Goal: Find specific page/section: Find specific page/section

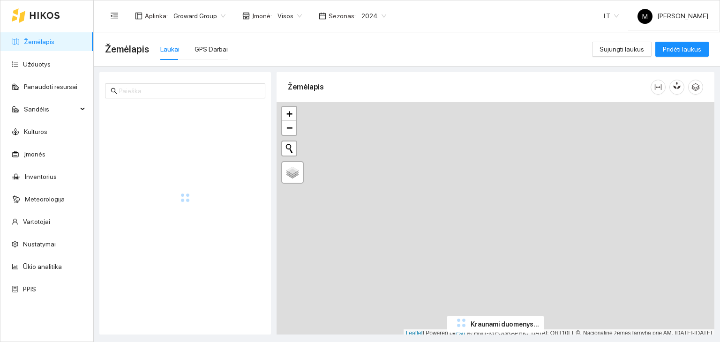
click at [375, 18] on span "2024" at bounding box center [373, 16] width 25 height 14
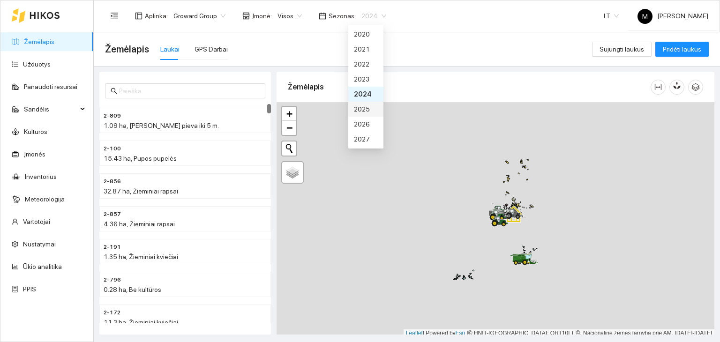
click at [375, 111] on div "2025" at bounding box center [365, 109] width 35 height 15
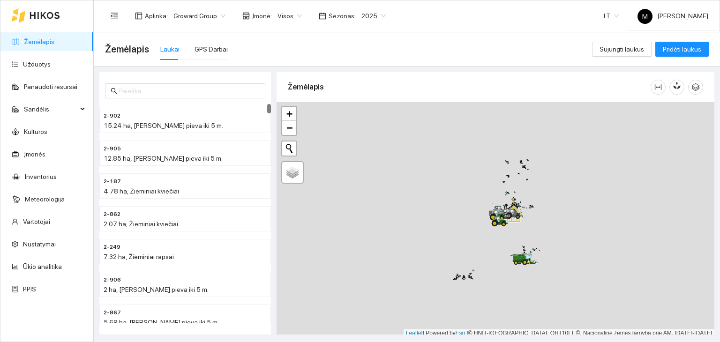
click at [361, 19] on span "2025" at bounding box center [373, 16] width 24 height 14
click at [375, 125] on div "2026" at bounding box center [365, 124] width 35 height 15
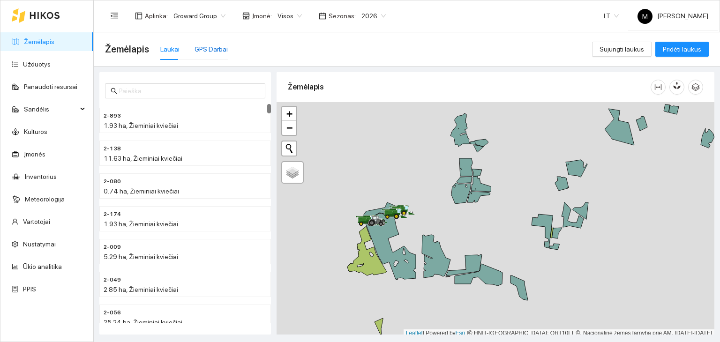
click at [209, 47] on div "GPS Darbai" at bounding box center [211, 49] width 33 height 10
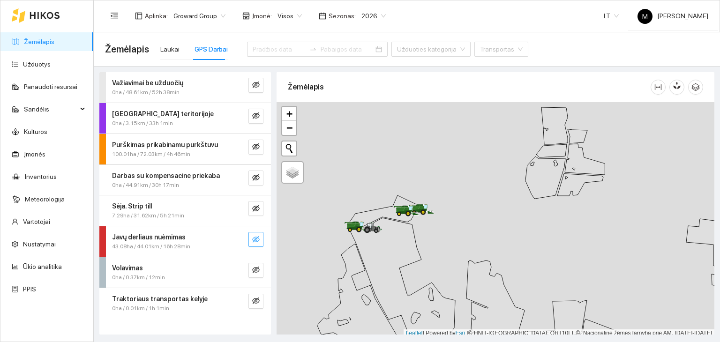
click at [257, 240] on icon "eye-invisible" at bounding box center [256, 240] width 8 height 8
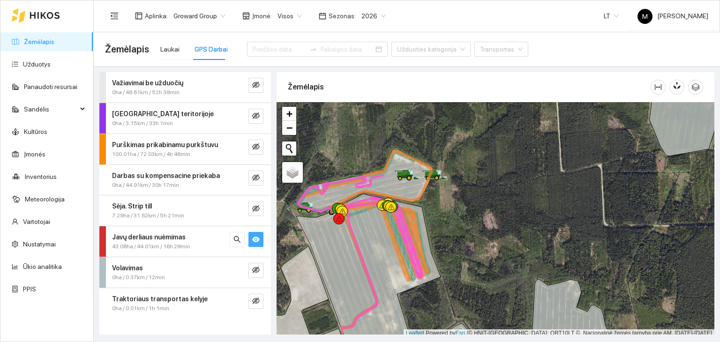
click at [175, 148] on strong "Purškimas prikabinamu purkštuvu" at bounding box center [165, 145] width 106 height 8
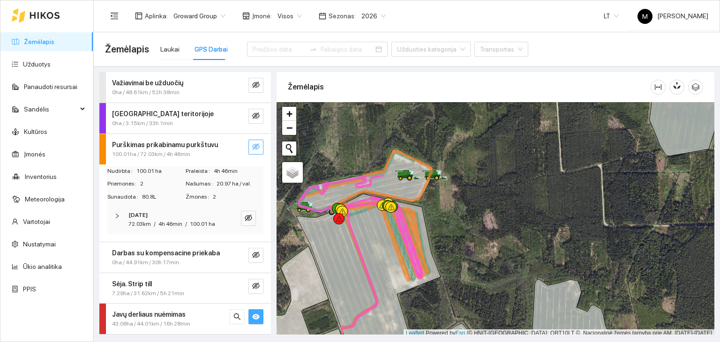
click at [252, 143] on icon "eye-invisible" at bounding box center [256, 147] width 8 height 8
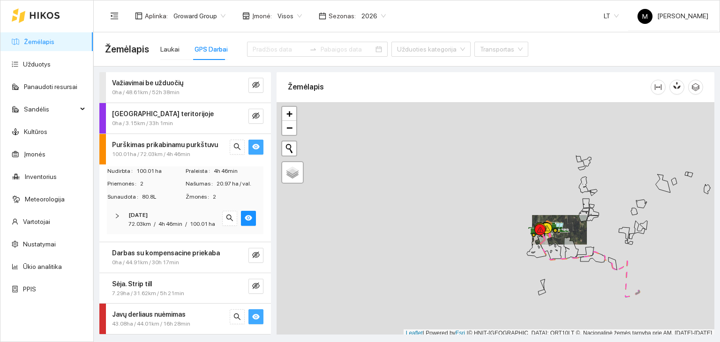
scroll to position [2, 0]
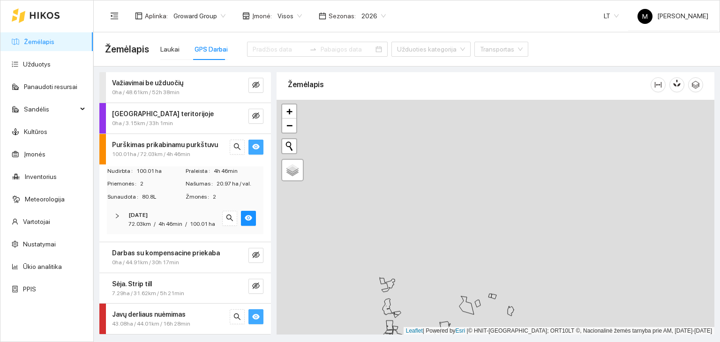
drag, startPoint x: 633, startPoint y: 168, endPoint x: 428, endPoint y: 286, distance: 236.8
click at [429, 300] on div at bounding box center [496, 217] width 438 height 235
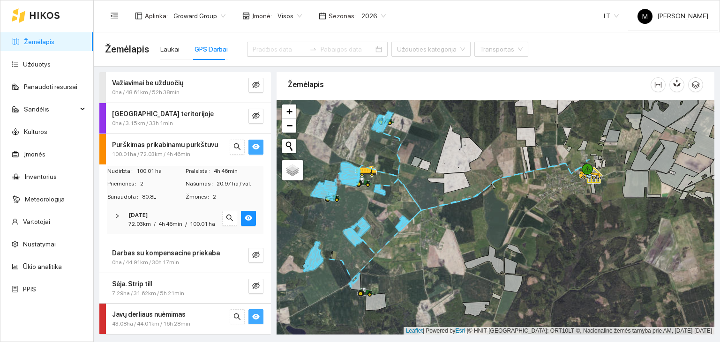
scroll to position [69, 0]
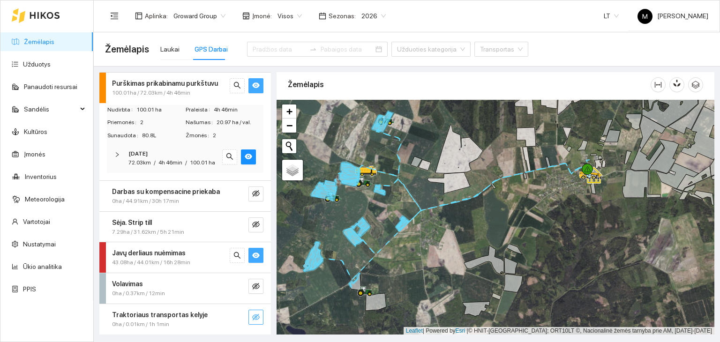
click at [252, 316] on icon "eye-invisible" at bounding box center [256, 318] width 8 height 8
click at [252, 316] on icon "eye" at bounding box center [256, 318] width 8 height 6
click at [256, 286] on icon "eye-invisible" at bounding box center [257, 287] width 2 height 2
click at [252, 285] on icon "eye" at bounding box center [256, 287] width 8 height 8
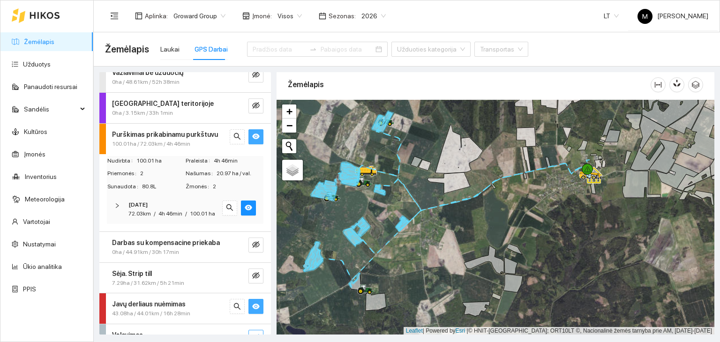
scroll to position [0, 0]
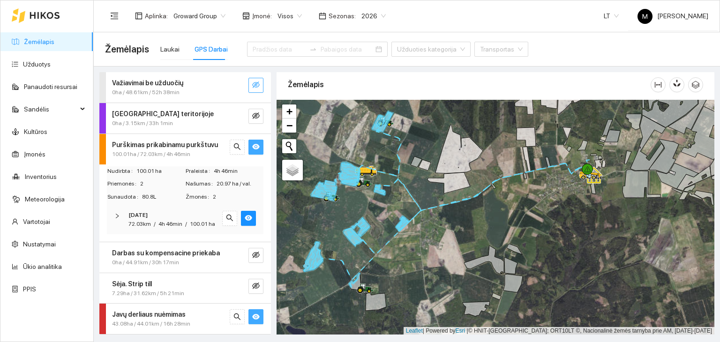
click at [252, 81] on icon "eye-invisible" at bounding box center [256, 85] width 8 height 8
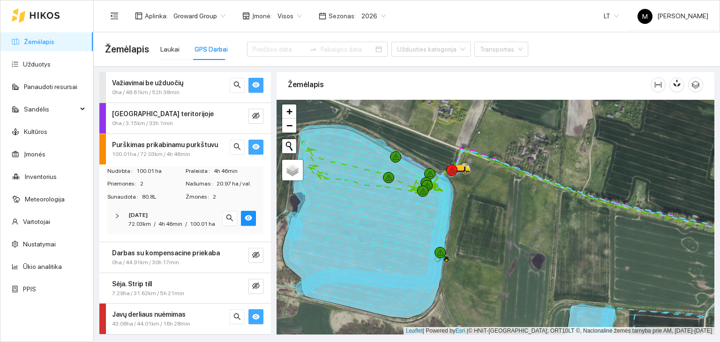
click at [252, 321] on icon "eye" at bounding box center [256, 317] width 8 height 8
click at [252, 145] on icon "eye" at bounding box center [256, 147] width 8 height 6
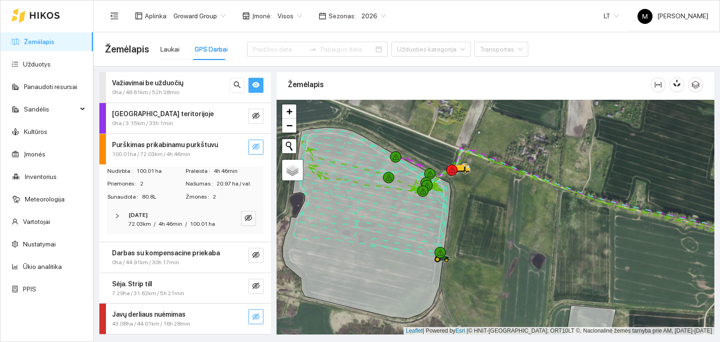
click at [252, 85] on icon "eye" at bounding box center [256, 86] width 8 height 6
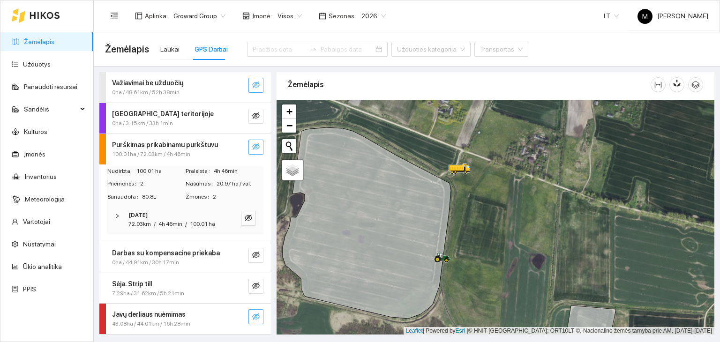
click at [252, 85] on icon "eye-invisible" at bounding box center [256, 85] width 8 height 8
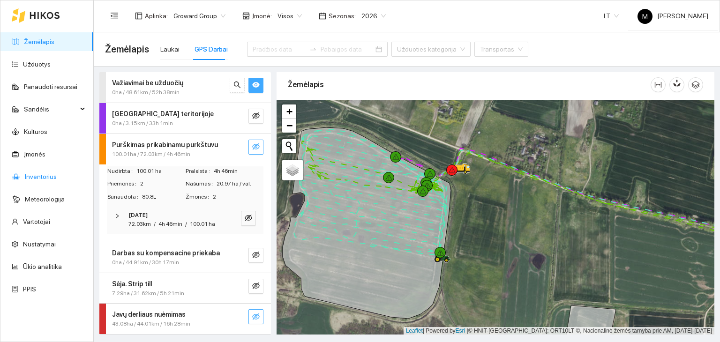
click at [43, 173] on link "Inventorius" at bounding box center [41, 177] width 32 height 8
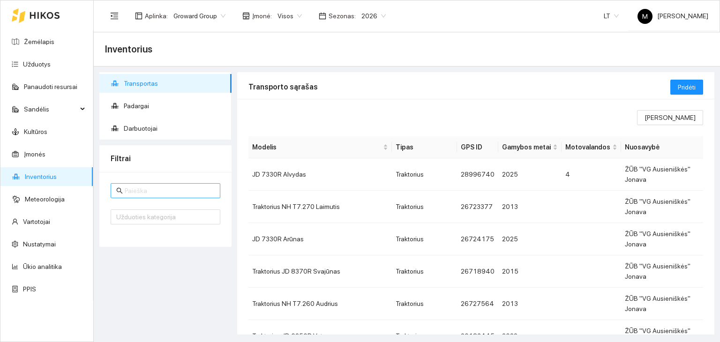
click at [141, 186] on input "text" at bounding box center [170, 191] width 90 height 10
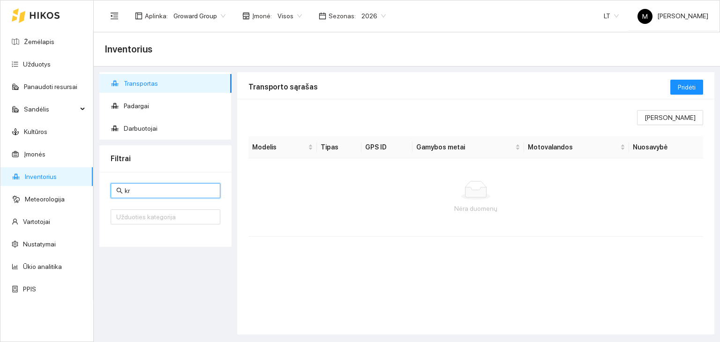
type input "k"
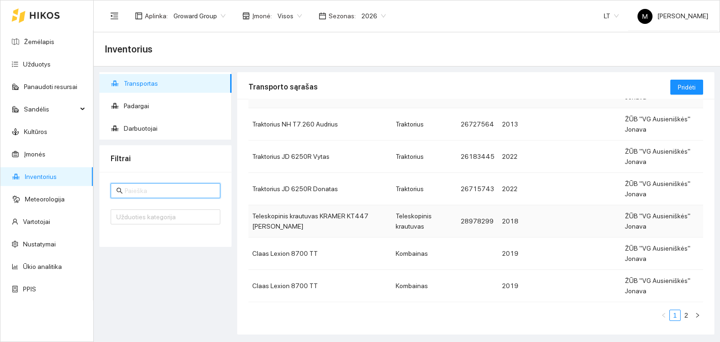
scroll to position [184, 0]
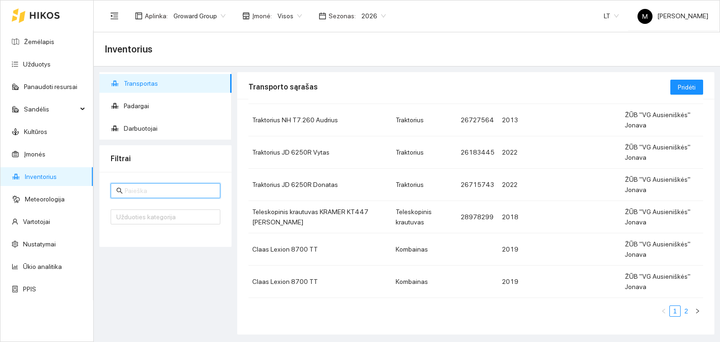
click at [681, 311] on link "2" at bounding box center [686, 311] width 10 height 10
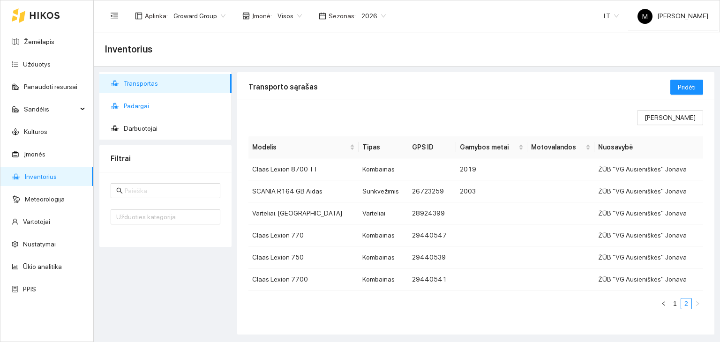
click at [148, 109] on span "Padargai" at bounding box center [174, 106] width 100 height 19
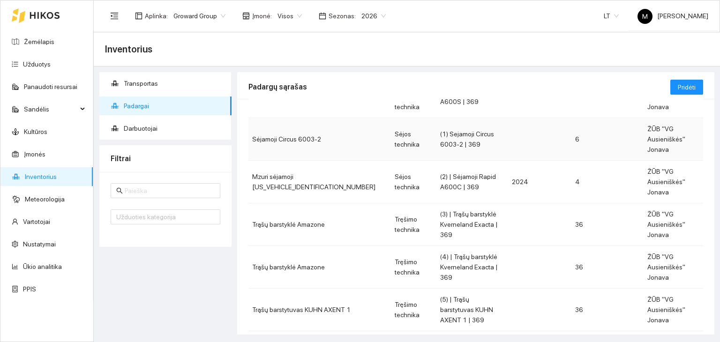
scroll to position [94, 0]
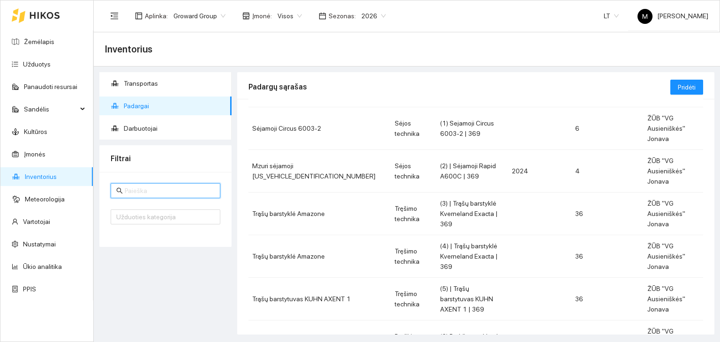
click at [145, 192] on input "text" at bounding box center [170, 191] width 90 height 10
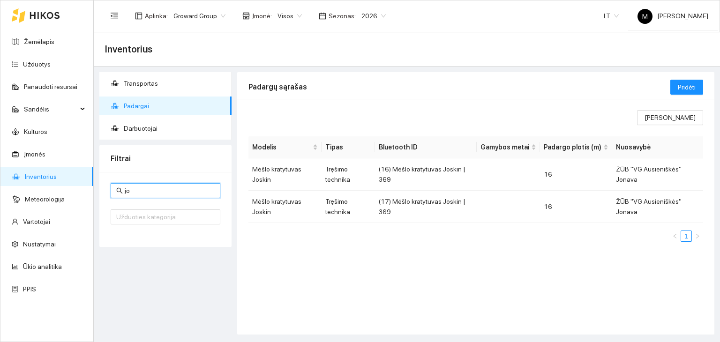
type input "j"
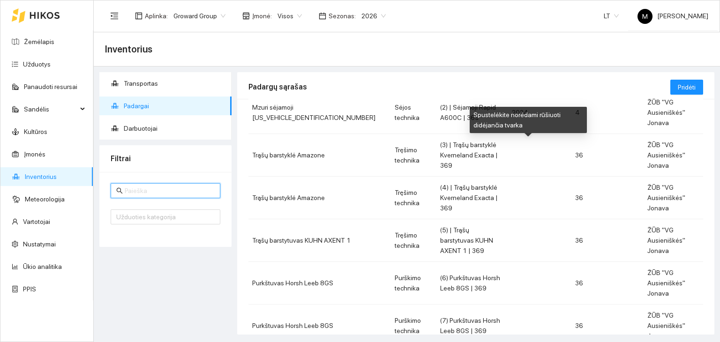
scroll to position [184, 0]
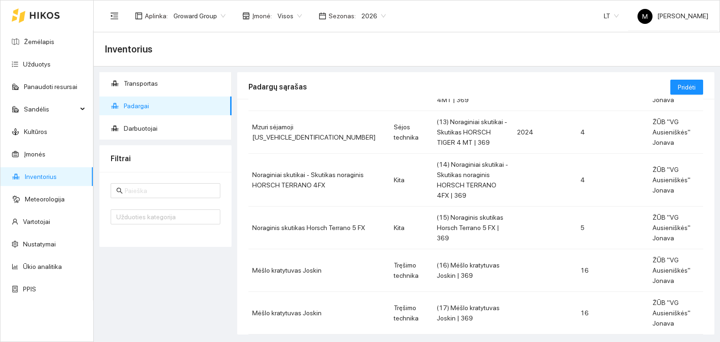
scroll to position [287, 0]
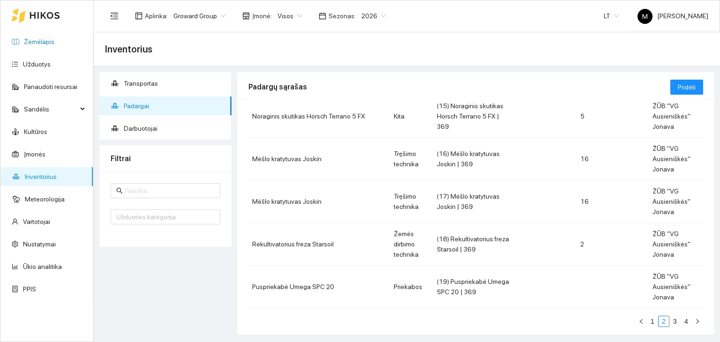
click at [43, 38] on link "Žemėlapis" at bounding box center [39, 42] width 30 height 8
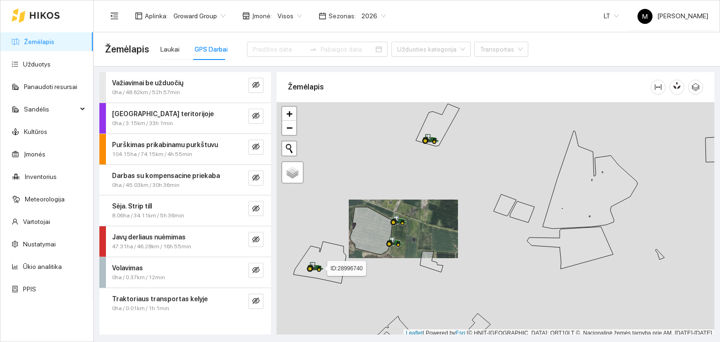
click at [316, 268] on icon at bounding box center [315, 267] width 17 height 10
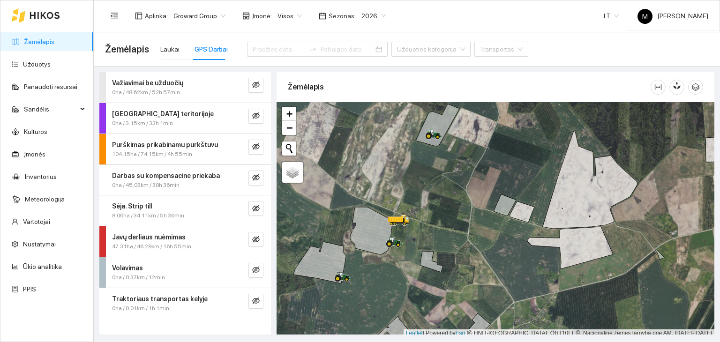
scroll to position [2, 0]
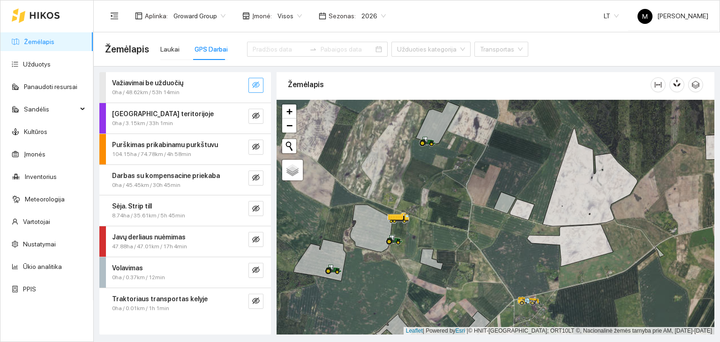
click at [259, 87] on icon "eye-invisible" at bounding box center [256, 85] width 8 height 8
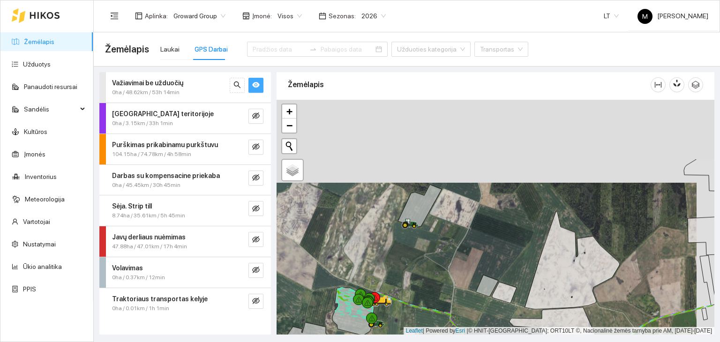
drag, startPoint x: 464, startPoint y: 143, endPoint x: 446, endPoint y: 226, distance: 84.9
click at [446, 226] on div at bounding box center [496, 217] width 438 height 235
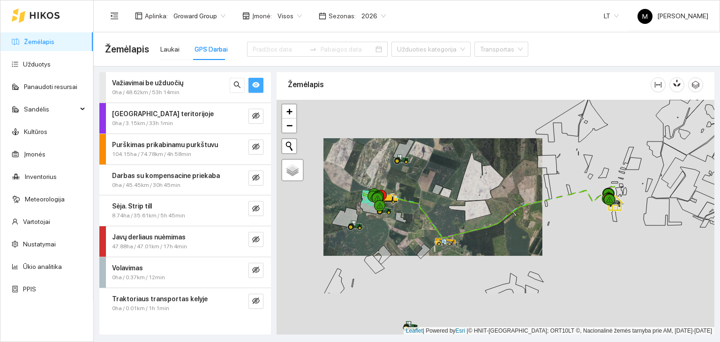
drag, startPoint x: 359, startPoint y: 293, endPoint x: 376, endPoint y: 226, distance: 68.2
click at [376, 226] on div at bounding box center [496, 217] width 438 height 235
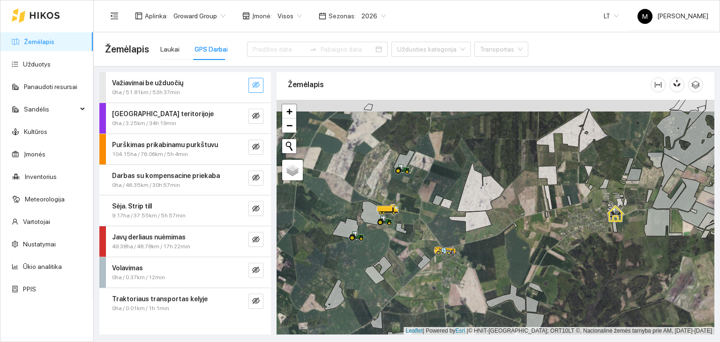
drag, startPoint x: 396, startPoint y: 171, endPoint x: 396, endPoint y: 183, distance: 11.7
click at [396, 183] on div at bounding box center [398, 173] width 6 height 23
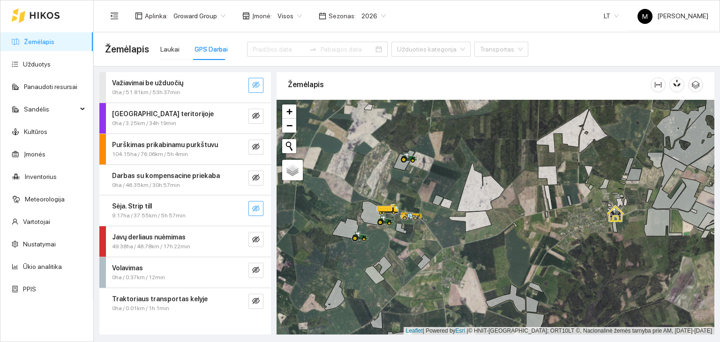
click at [256, 210] on icon "eye-invisible" at bounding box center [256, 209] width 8 height 8
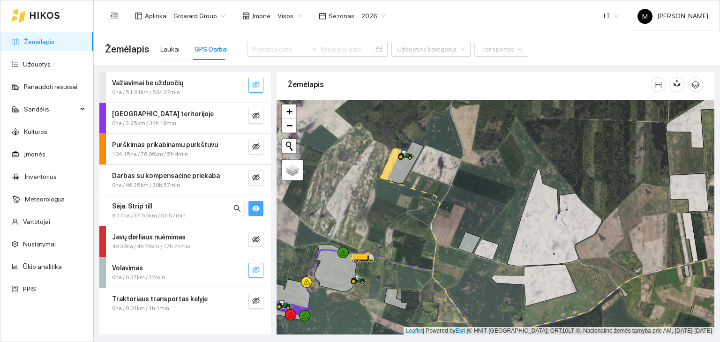
click at [251, 268] on button "button" at bounding box center [255, 270] width 15 height 15
